Goal: Task Accomplishment & Management: Manage account settings

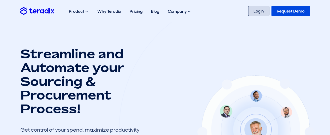
click at [259, 10] on link "Login" at bounding box center [258, 11] width 21 height 10
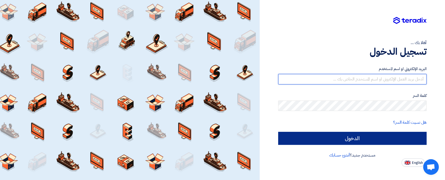
type input "sales@t-square.net"
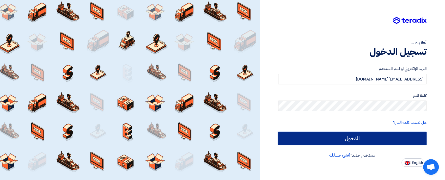
click at [349, 138] on input "الدخول" at bounding box center [352, 138] width 148 height 13
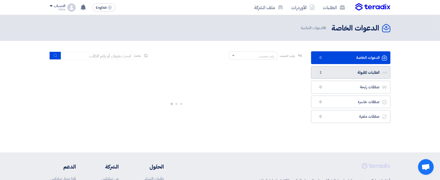
click at [344, 73] on link "الطلبات المقبولة الطلبات المقبولة 2" at bounding box center [350, 72] width 79 height 13
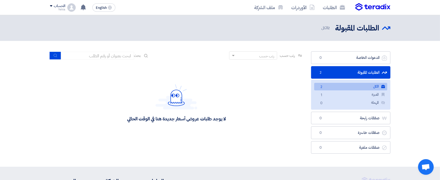
click at [348, 87] on link "الكل الكل 2" at bounding box center [350, 87] width 73 height 8
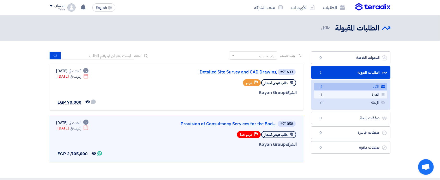
click at [349, 92] on link "المميزة المميزة 1" at bounding box center [350, 95] width 73 height 8
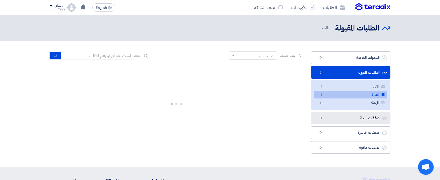
click at [345, 120] on link "صفقات رابحة صفقات رابحة 0" at bounding box center [350, 118] width 79 height 13
